Goal: Task Accomplishment & Management: Manage account settings

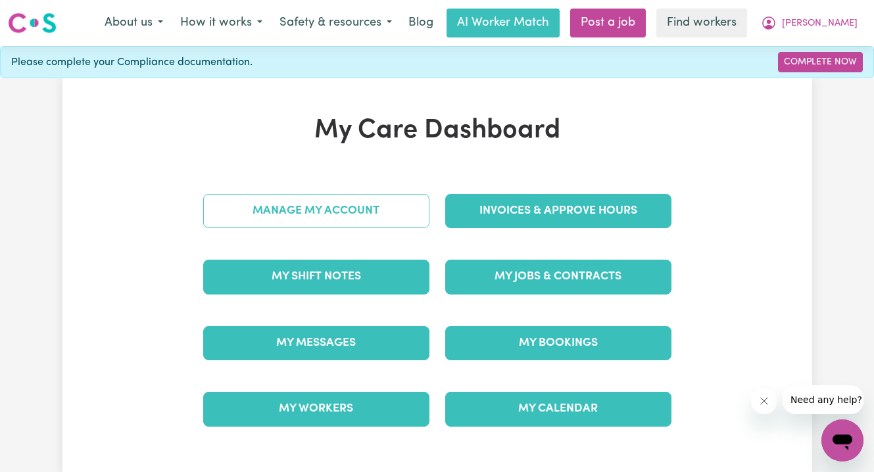
click at [306, 206] on link "Manage My Account" at bounding box center [316, 211] width 226 height 34
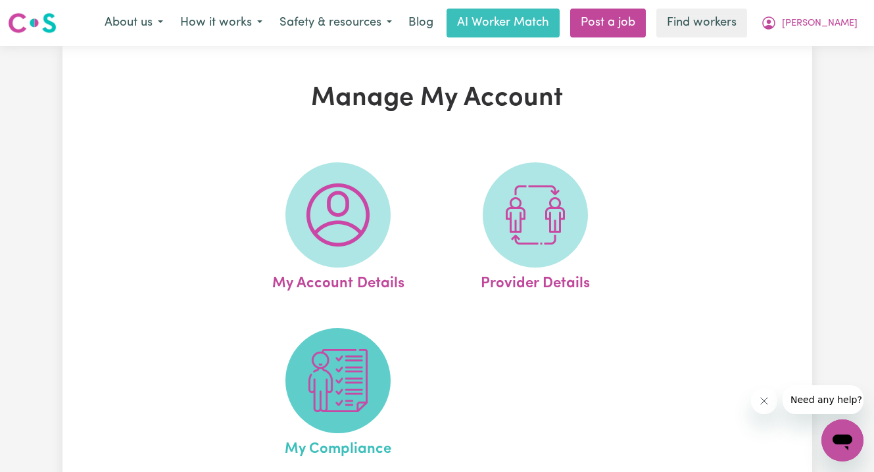
click at [340, 364] on img at bounding box center [338, 380] width 63 height 63
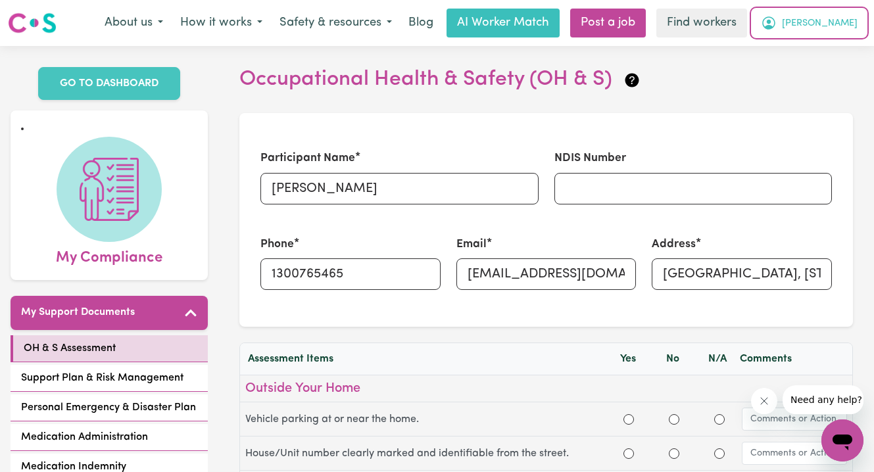
click at [839, 22] on span "[PERSON_NAME]" at bounding box center [820, 23] width 76 height 14
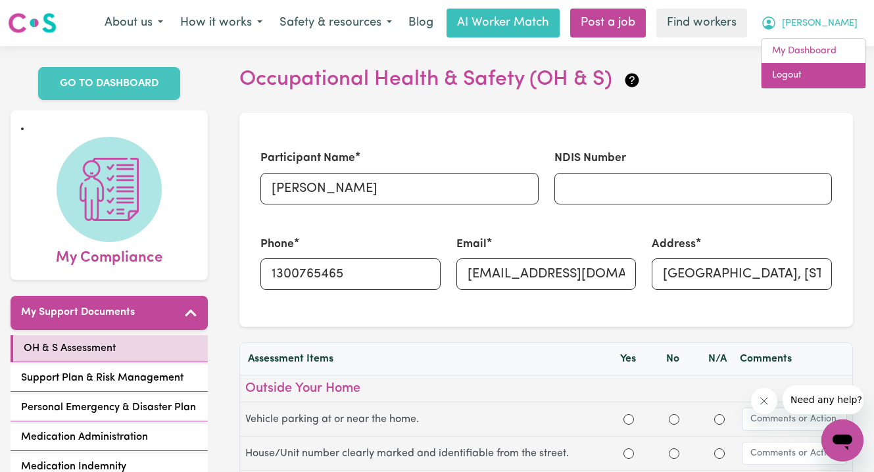
click at [819, 68] on link "Logout" at bounding box center [814, 75] width 104 height 25
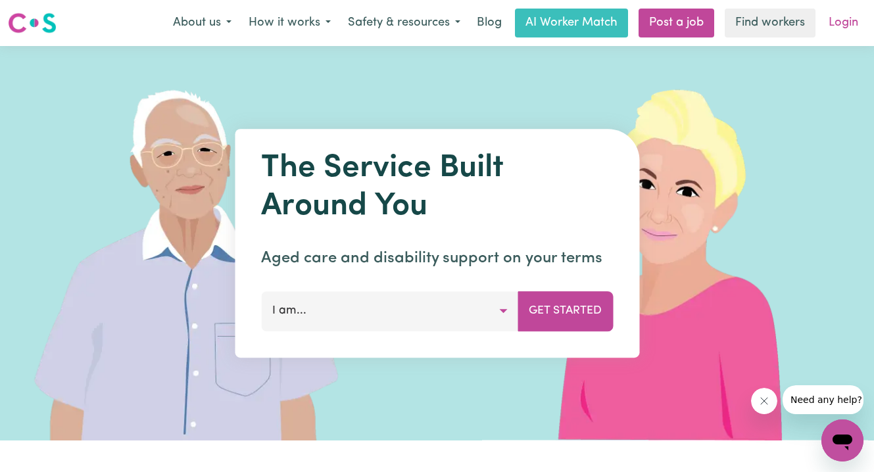
click at [841, 17] on link "Login" at bounding box center [843, 23] width 45 height 29
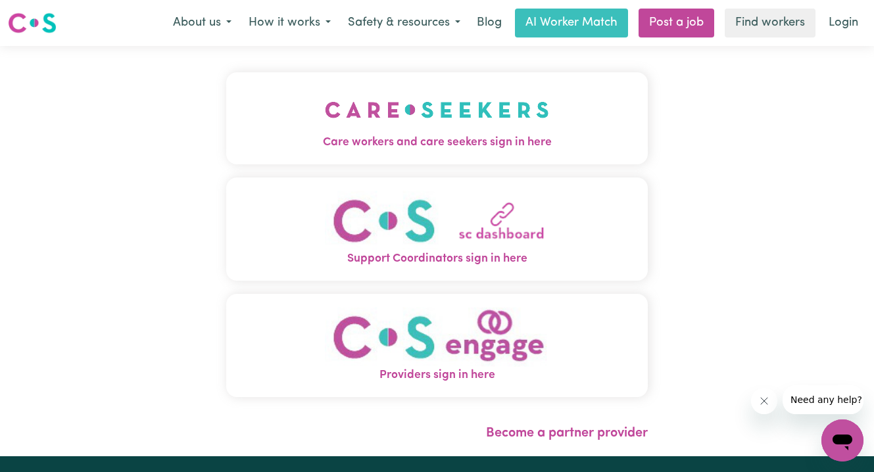
click at [424, 132] on img "Care workers and care seekers sign in here" at bounding box center [437, 110] width 224 height 49
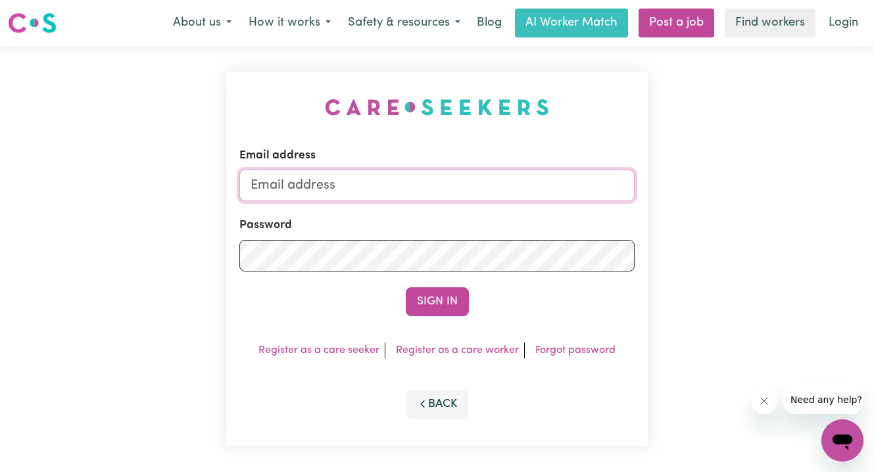
click at [449, 185] on input "Email address" at bounding box center [436, 186] width 395 height 32
paste input "[EMAIL_ADDRESS][DOMAIN_NAME]"
type input "[EMAIL_ADDRESS][DOMAIN_NAME]"
click at [406, 287] on button "Sign In" at bounding box center [437, 301] width 63 height 29
